Goal: Navigation & Orientation: Find specific page/section

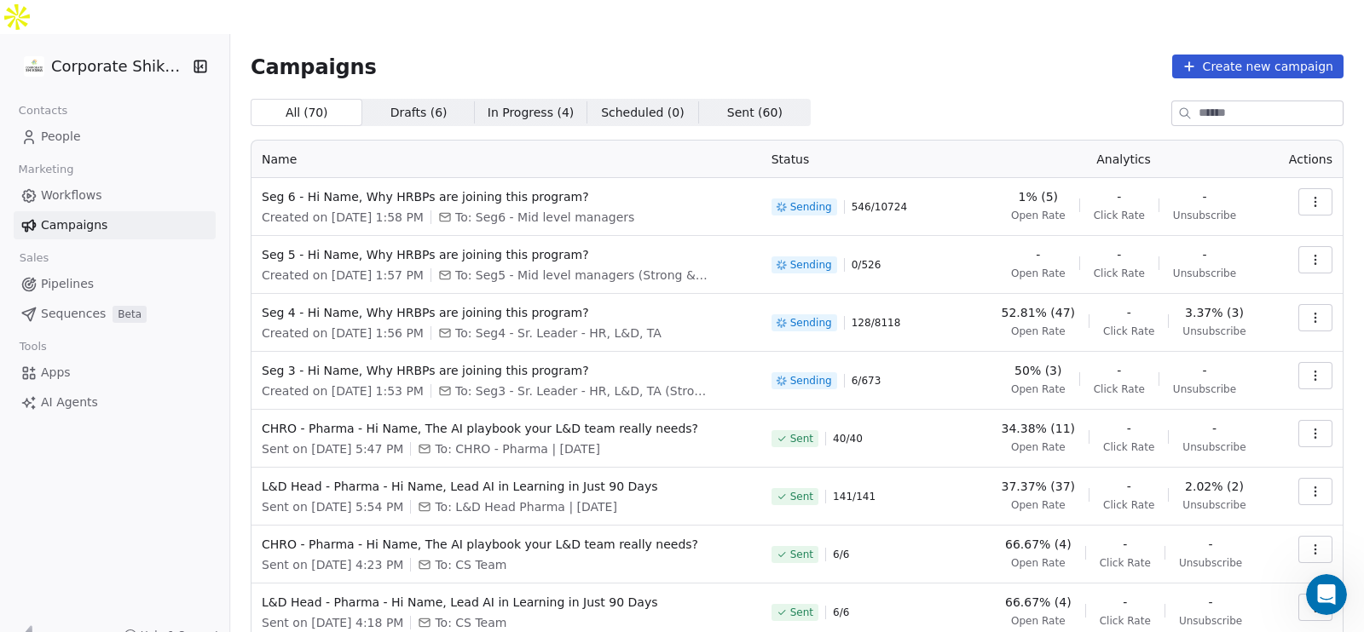
scroll to position [163, 0]
click at [1148, 372] on td "50% (3) Open Rate - Click Rate - Unsubscribe" at bounding box center [1123, 381] width 299 height 58
click at [924, 55] on div "Campaigns Create new campaign All ( 70 ) All ( 70 ) Drafts ( 6 ) Drafts ( 6 ) I…" at bounding box center [797, 432] width 1093 height 755
